Goal: Check status: Check status

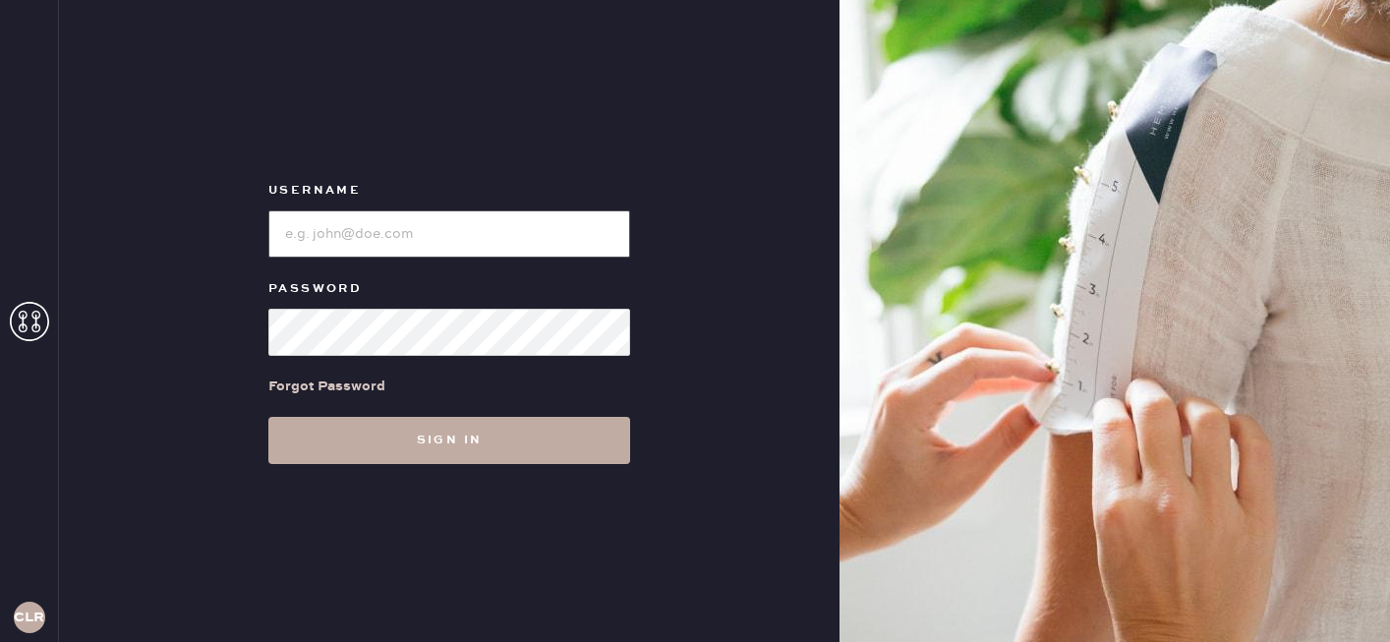
type input "[EMAIL_ADDRESS][DOMAIN_NAME]"
click at [411, 437] on button "Sign in" at bounding box center [449, 440] width 362 height 47
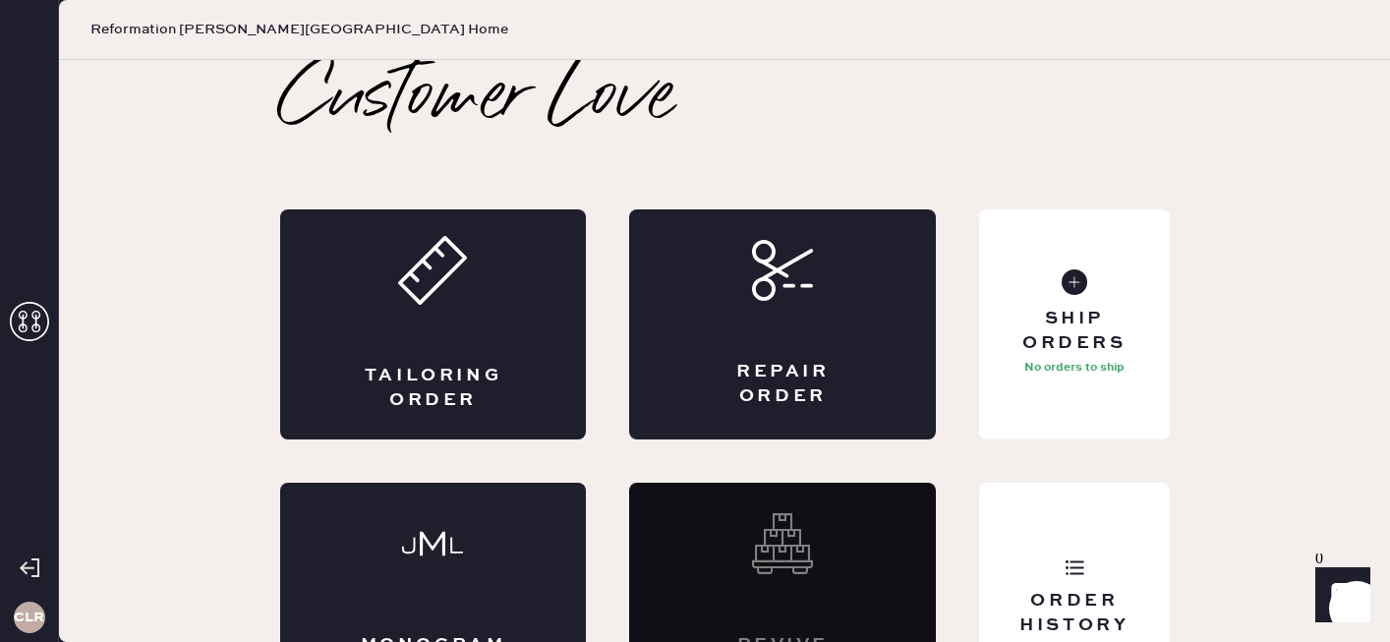
click at [32, 325] on use at bounding box center [29, 321] width 39 height 39
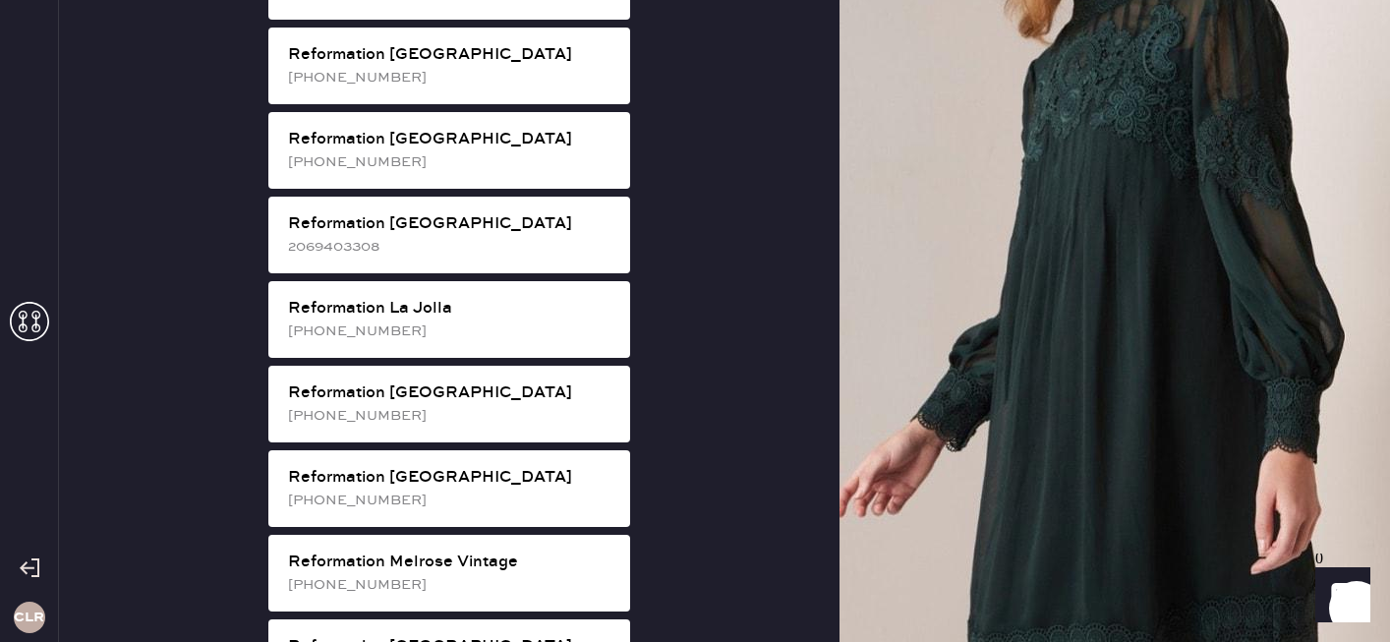
scroll to position [1752, 0]
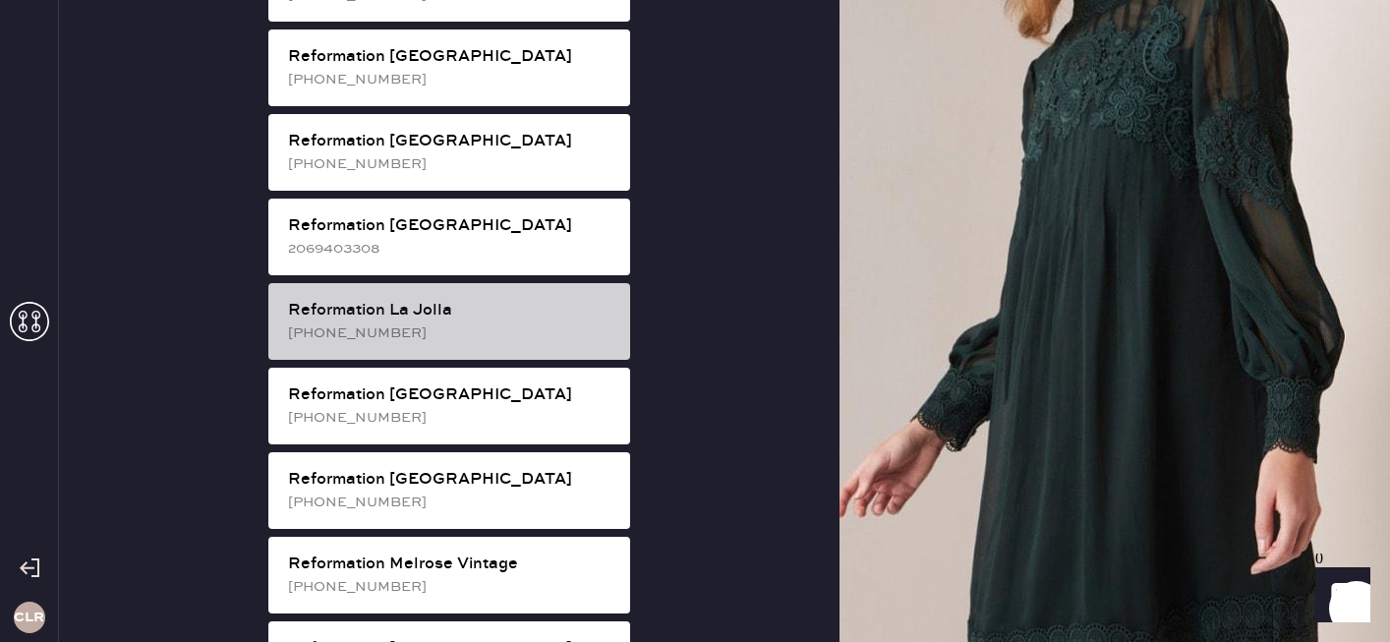
click at [432, 299] on div "Reformation La Jolla" at bounding box center [451, 311] width 326 height 24
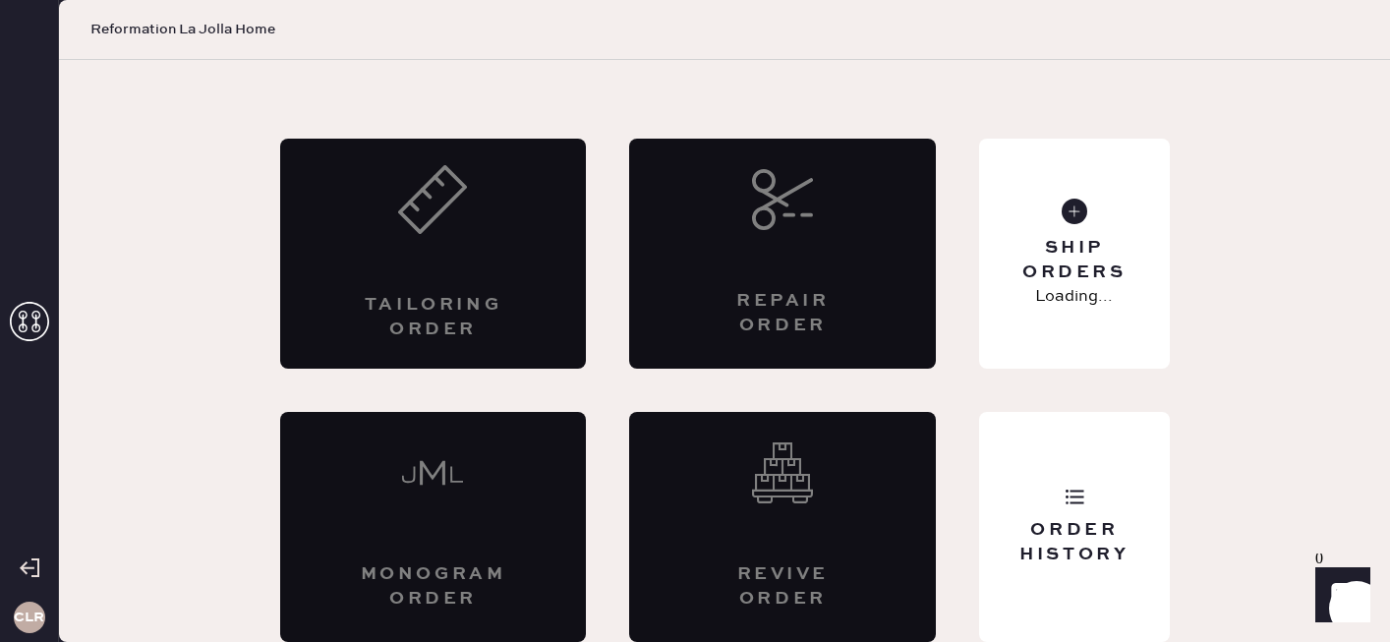
scroll to position [71, 0]
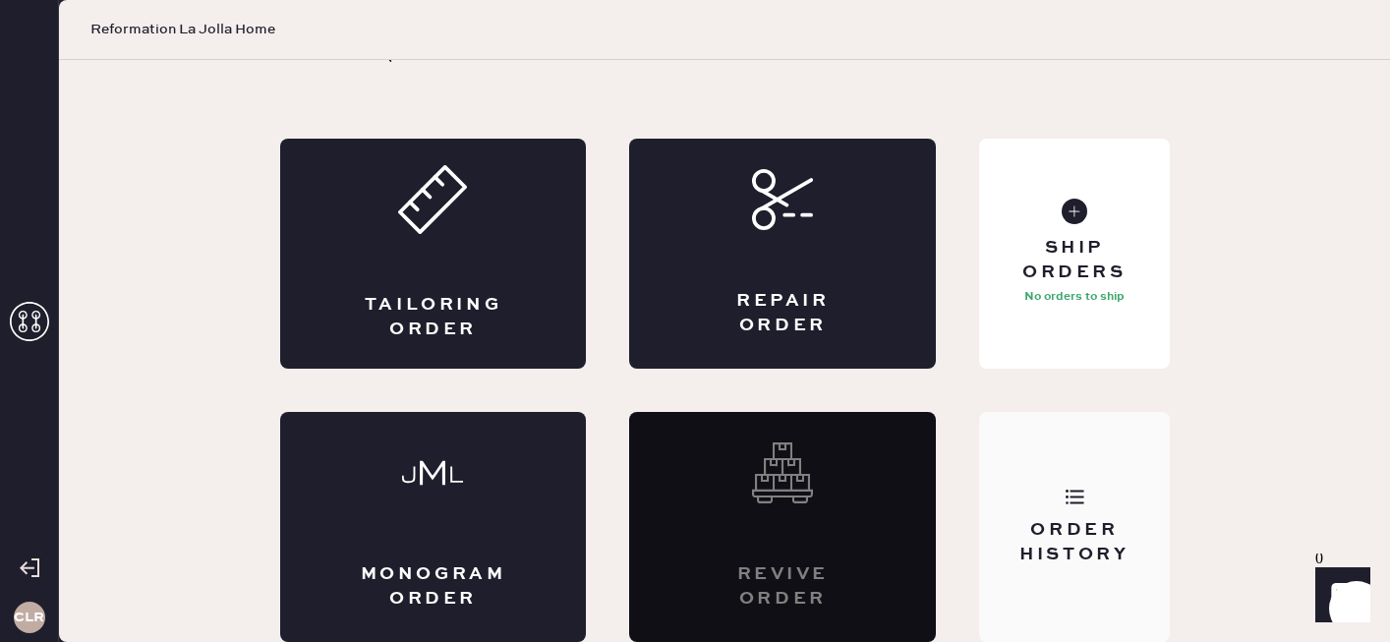
click at [1104, 536] on div "Order History" at bounding box center [1074, 542] width 158 height 49
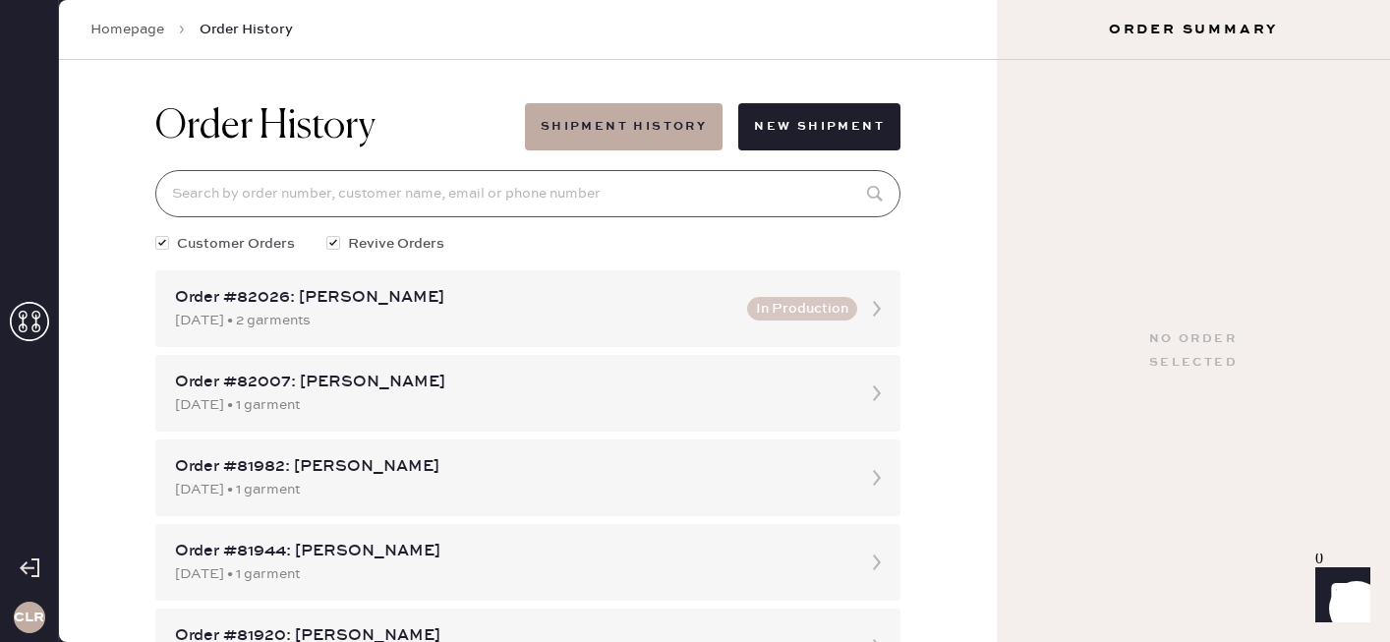
click at [383, 209] on input at bounding box center [527, 193] width 745 height 47
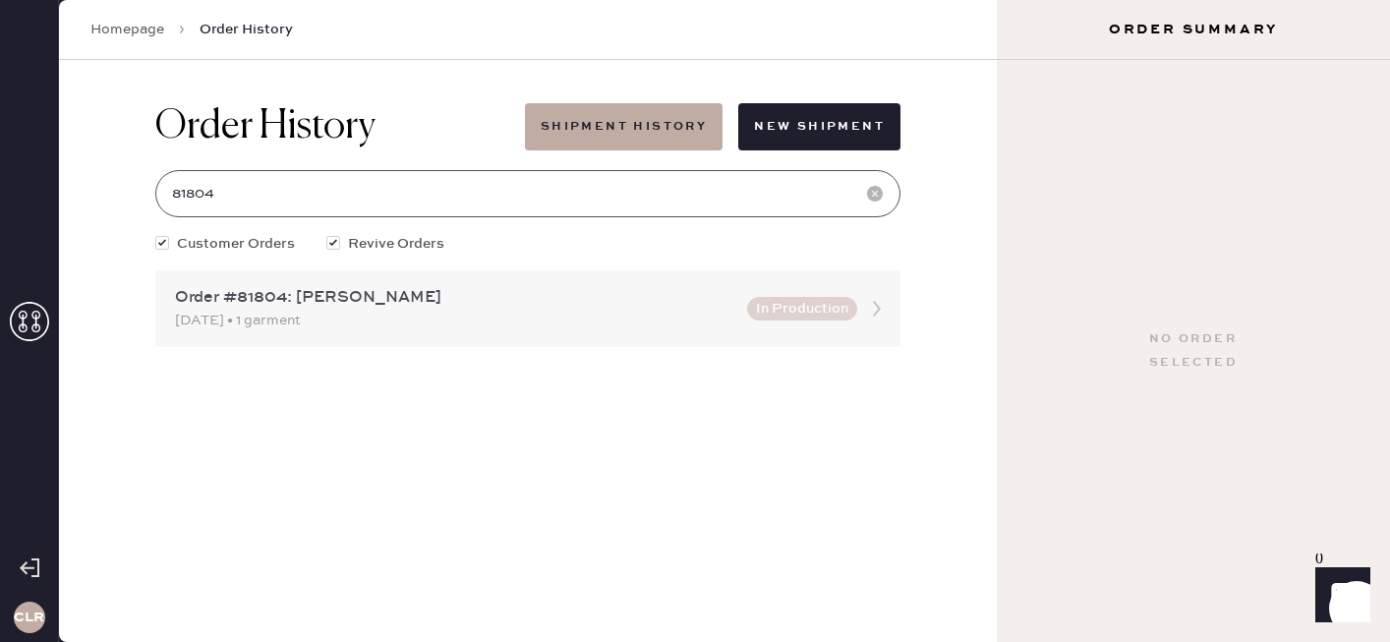
type input "81804"
click at [458, 320] on div "[DATE] • 1 garment" at bounding box center [455, 321] width 560 height 22
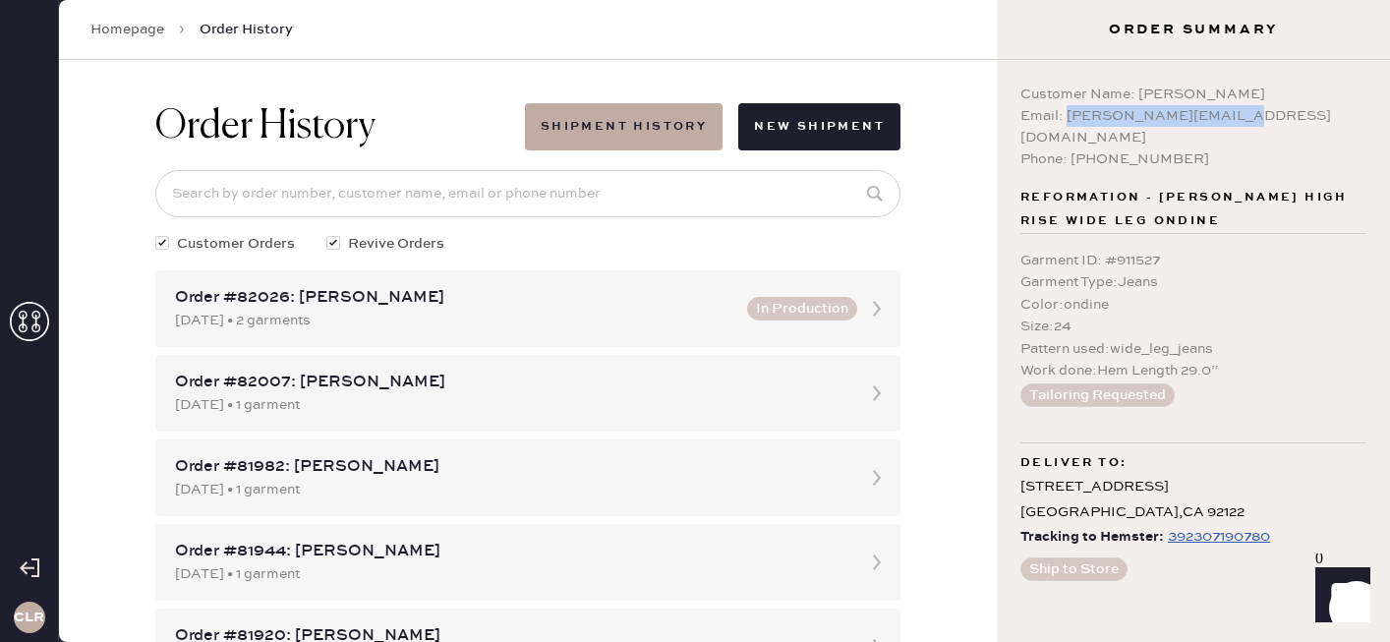
copy div "[EMAIL_ADDRESS][DOMAIN_NAME]"
drag, startPoint x: 1066, startPoint y: 117, endPoint x: 1247, endPoint y: 112, distance: 181.9
click at [1249, 113] on div "Email: [PERSON_NAME][EMAIL_ADDRESS][DOMAIN_NAME]" at bounding box center [1193, 126] width 346 height 43
click at [414, 198] on input at bounding box center [527, 193] width 745 height 47
click at [119, 163] on div "Order History Shipment History New Shipment Customer Orders Revive Orders Order…" at bounding box center [528, 351] width 938 height 582
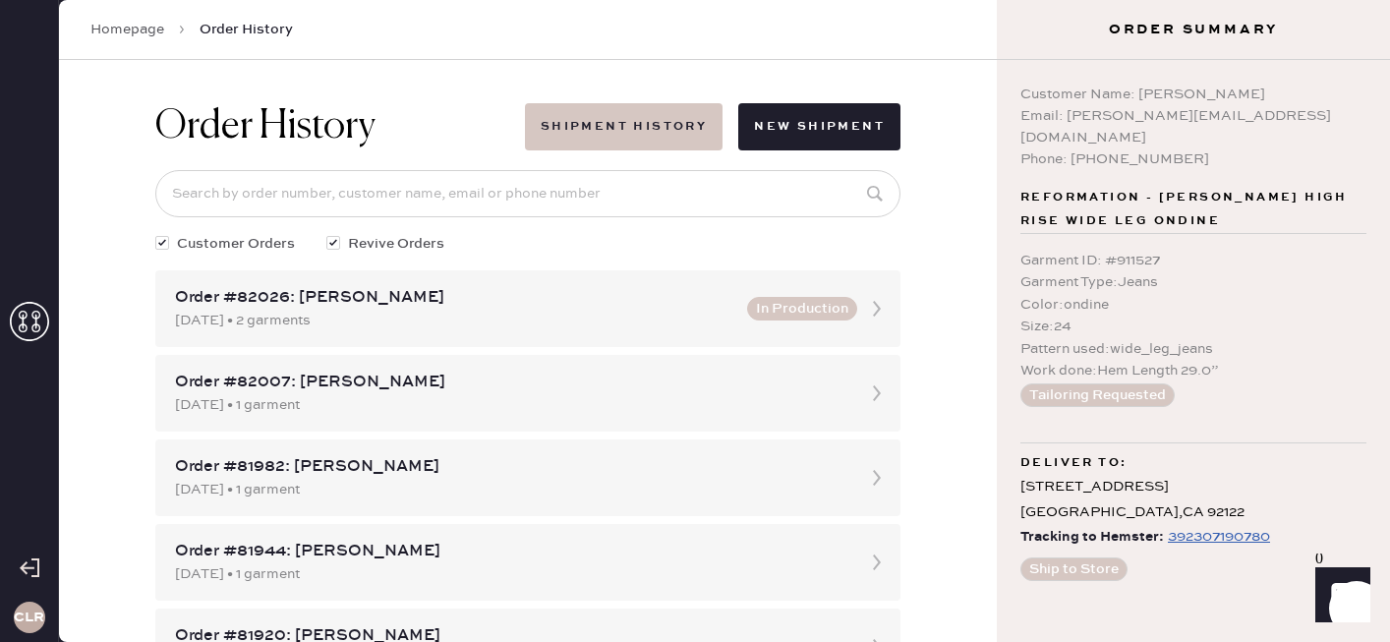
click at [565, 134] on button "Shipment History" at bounding box center [624, 126] width 198 height 47
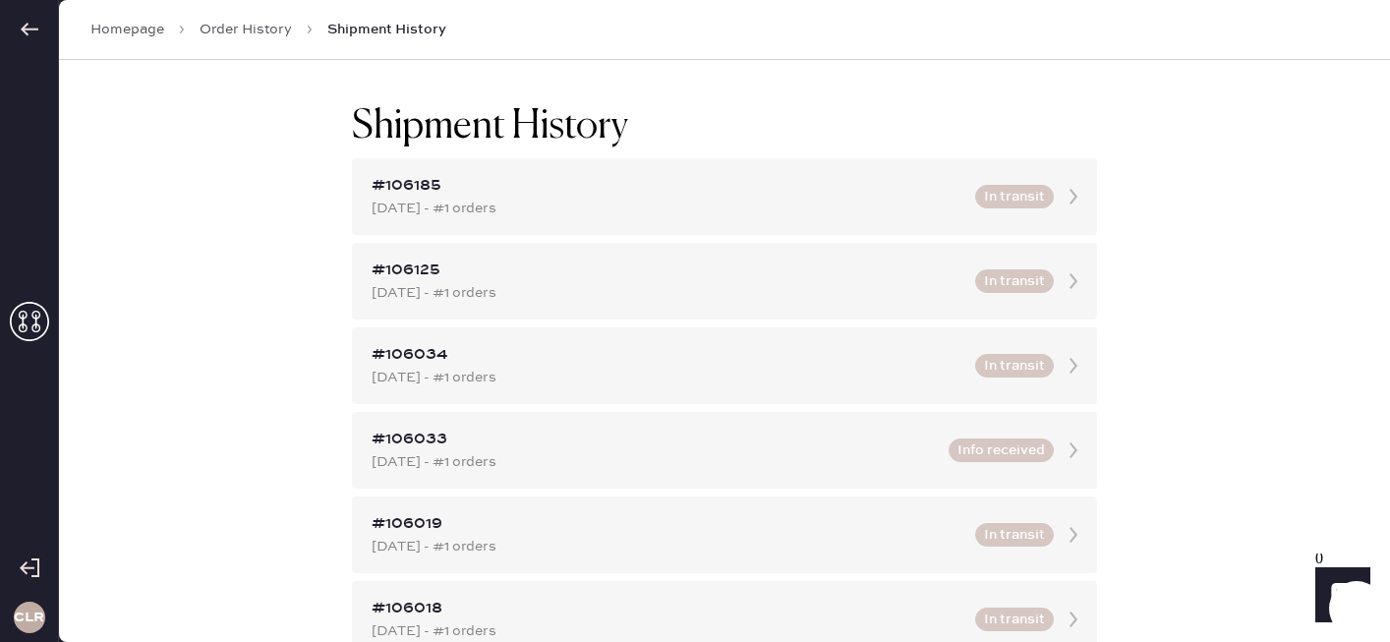
click at [221, 25] on link "Order History" at bounding box center [246, 30] width 92 height 20
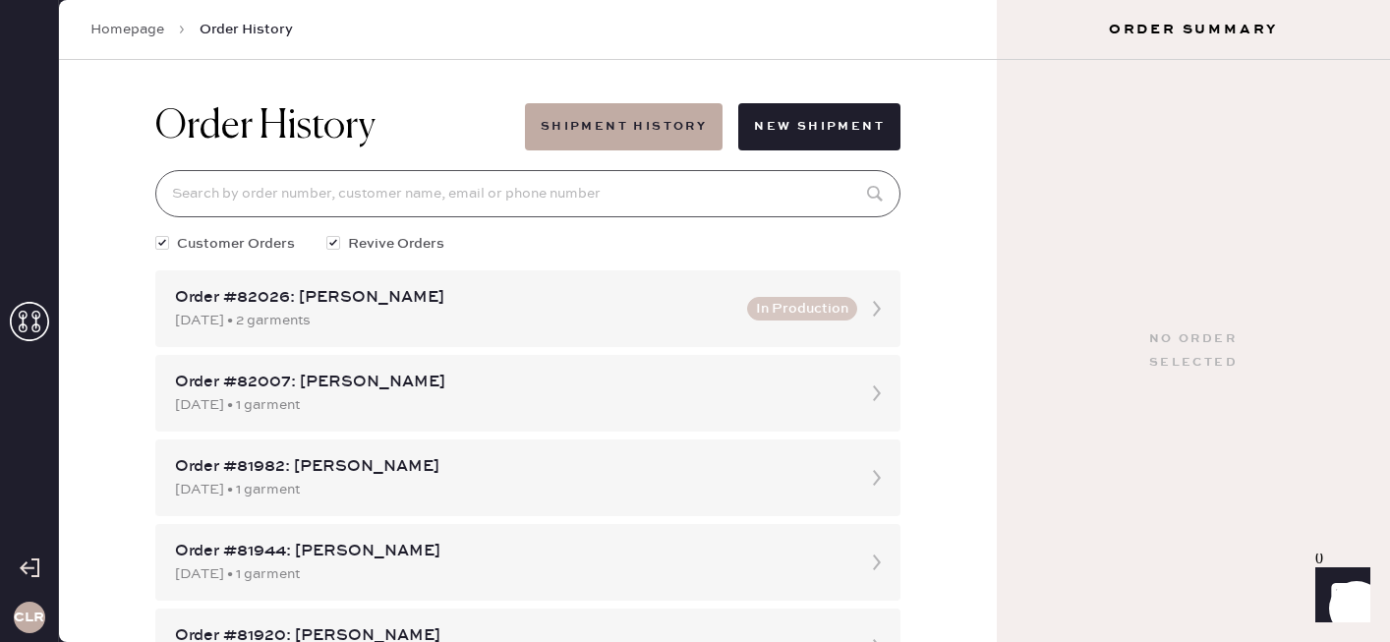
click at [533, 189] on input at bounding box center [527, 193] width 745 height 47
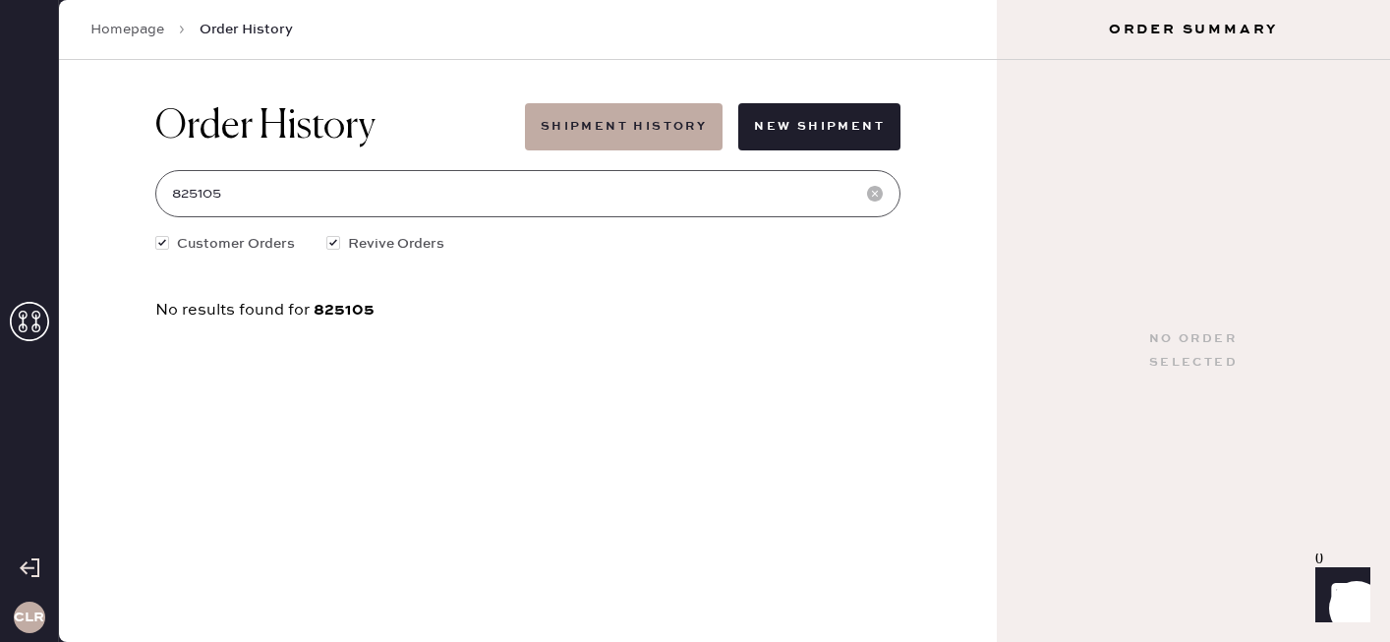
click at [352, 185] on input "825105" at bounding box center [527, 193] width 745 height 47
paste input "1804"
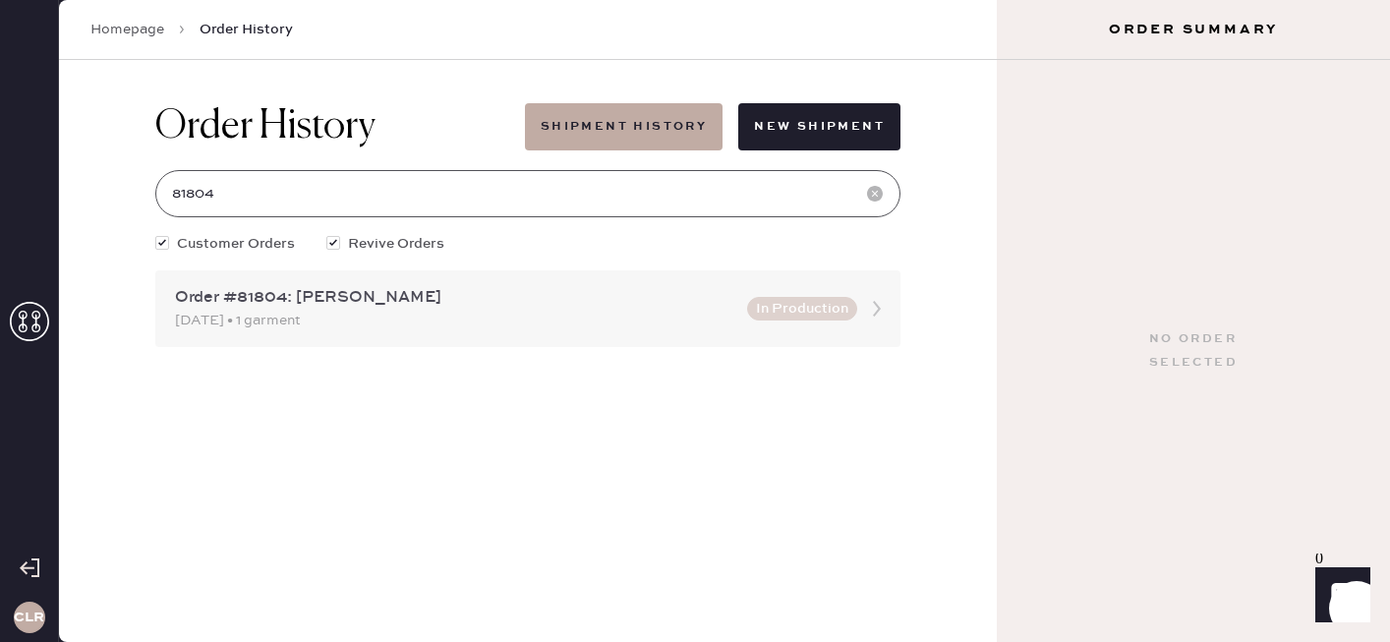
type input "81804"
click at [506, 321] on div "[DATE] • 1 garment" at bounding box center [455, 321] width 560 height 22
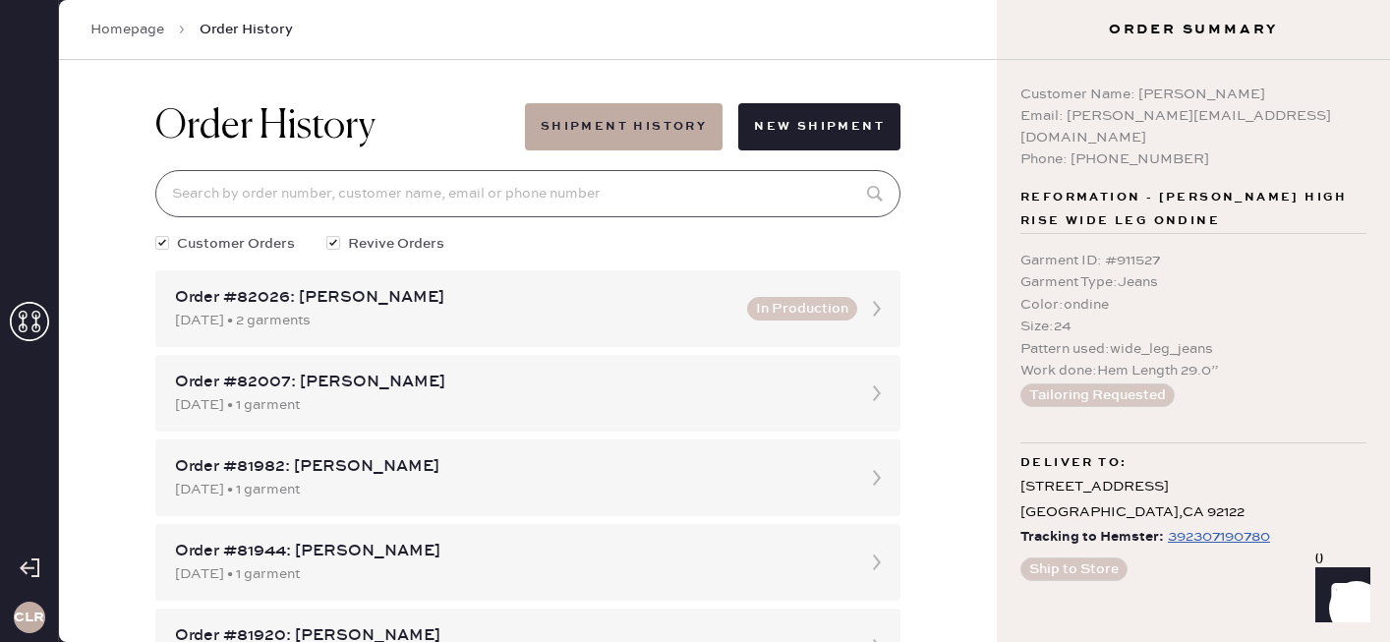
click at [391, 200] on input at bounding box center [527, 193] width 745 height 47
paste input "81804"
type input "81804"
